Goal: Obtain resource: Obtain resource

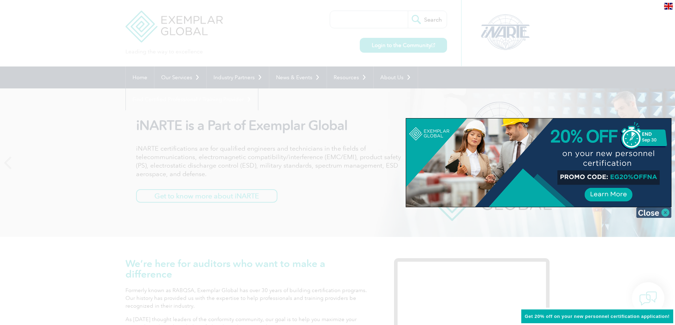
click at [669, 214] on img at bounding box center [653, 212] width 35 height 11
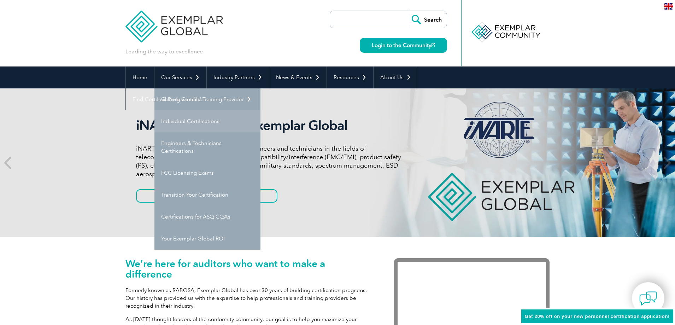
click at [182, 124] on link "Individual Certifications" at bounding box center [207, 121] width 106 height 22
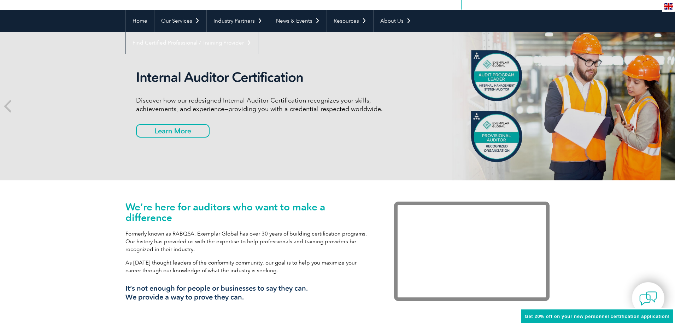
scroll to position [141, 0]
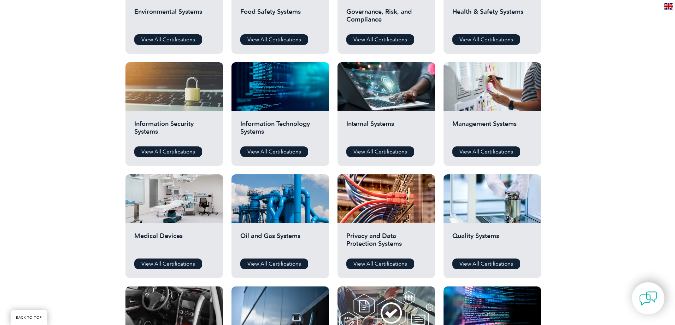
scroll to position [318, 0]
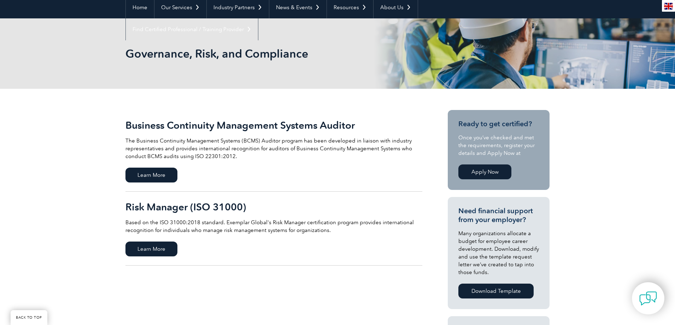
scroll to position [71, 0]
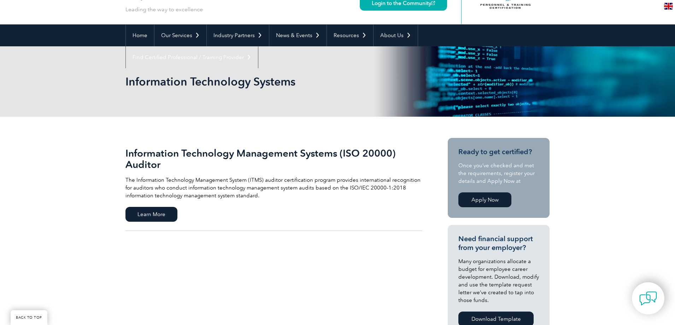
scroll to position [141, 0]
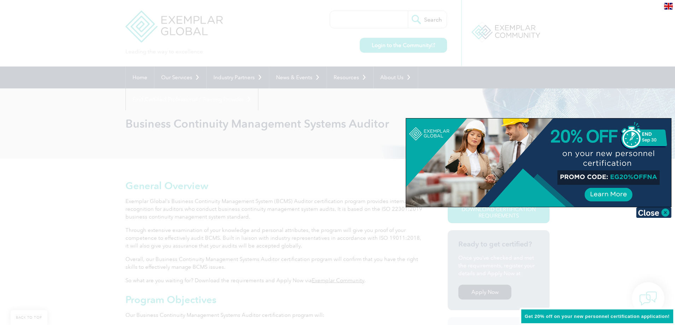
scroll to position [576, 0]
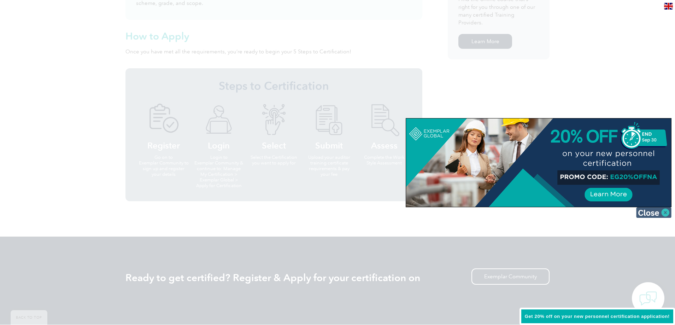
click at [663, 211] on img at bounding box center [653, 212] width 35 height 11
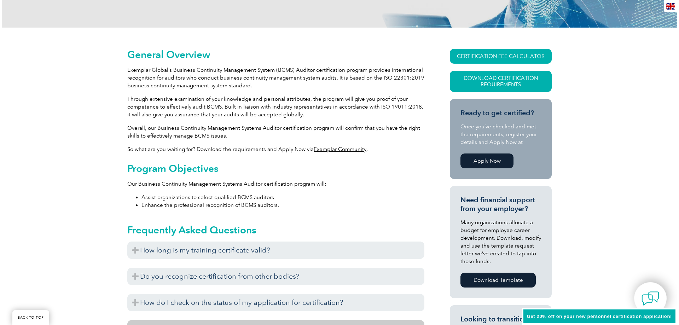
scroll to position [116, 0]
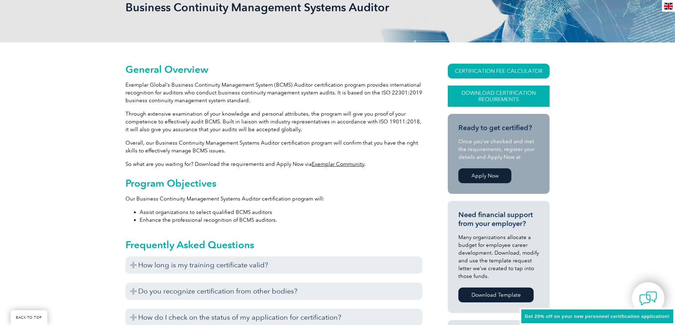
click at [503, 97] on link "Download Certification Requirements" at bounding box center [499, 96] width 102 height 21
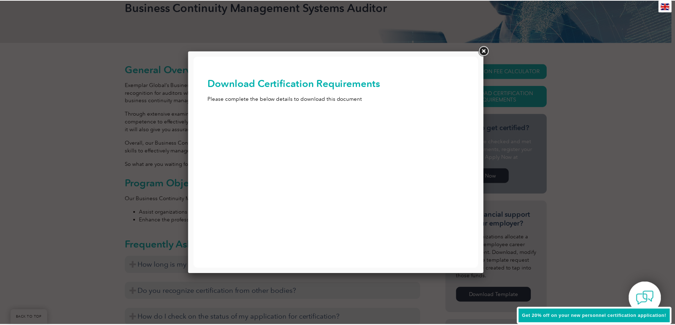
scroll to position [0, 0]
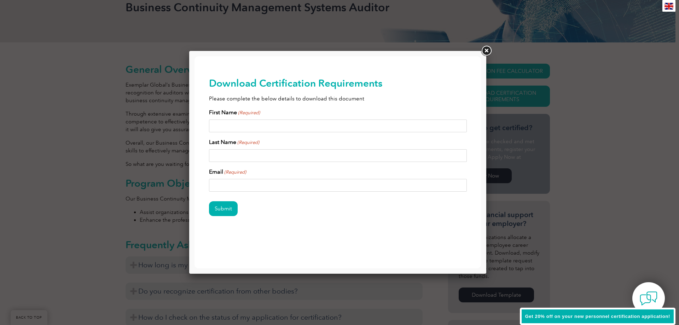
click at [487, 53] on link at bounding box center [486, 51] width 13 height 13
